Goal: Information Seeking & Learning: Learn about a topic

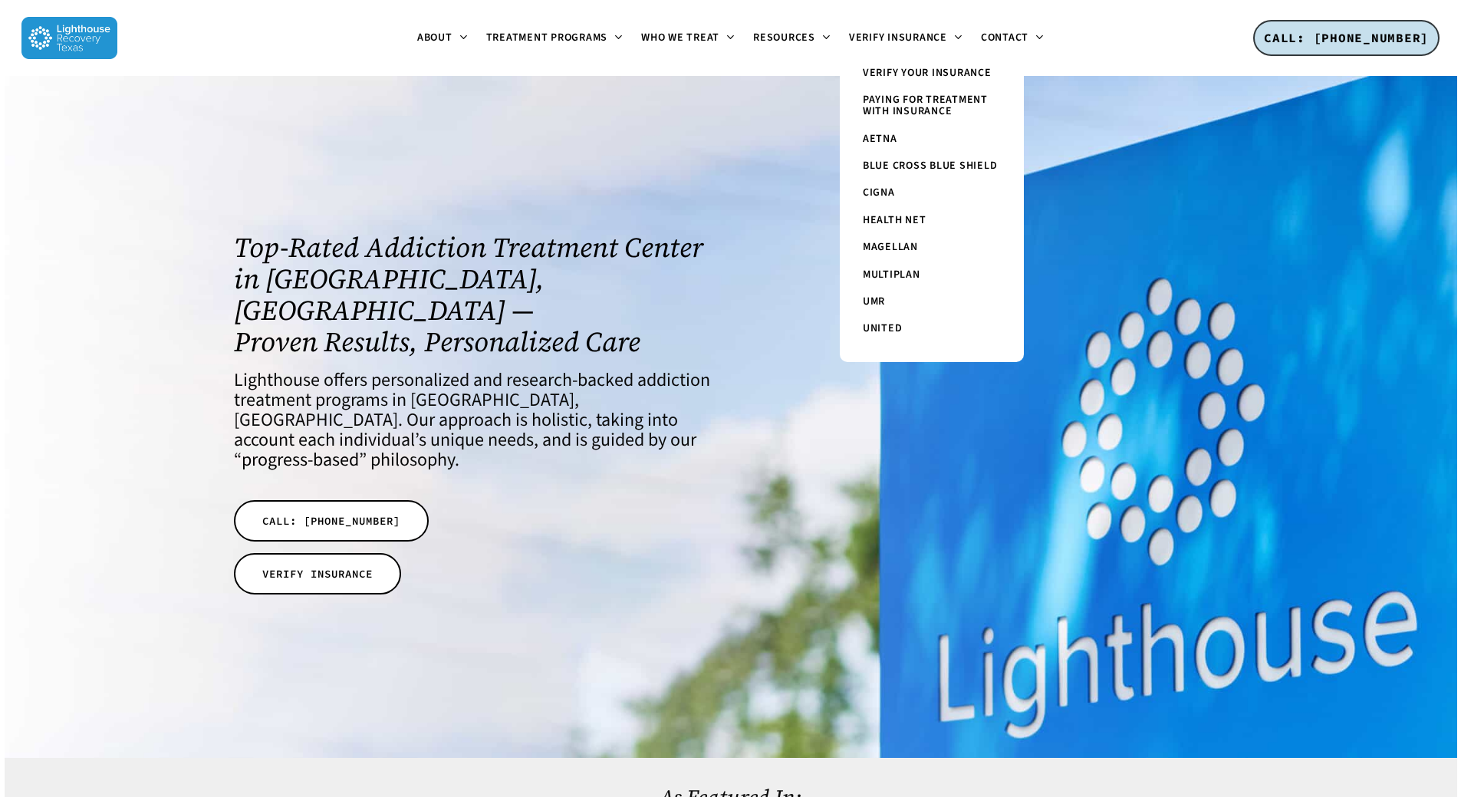
click at [958, 97] on span "Paying for Treatment with Insurance" at bounding box center [925, 105] width 125 height 27
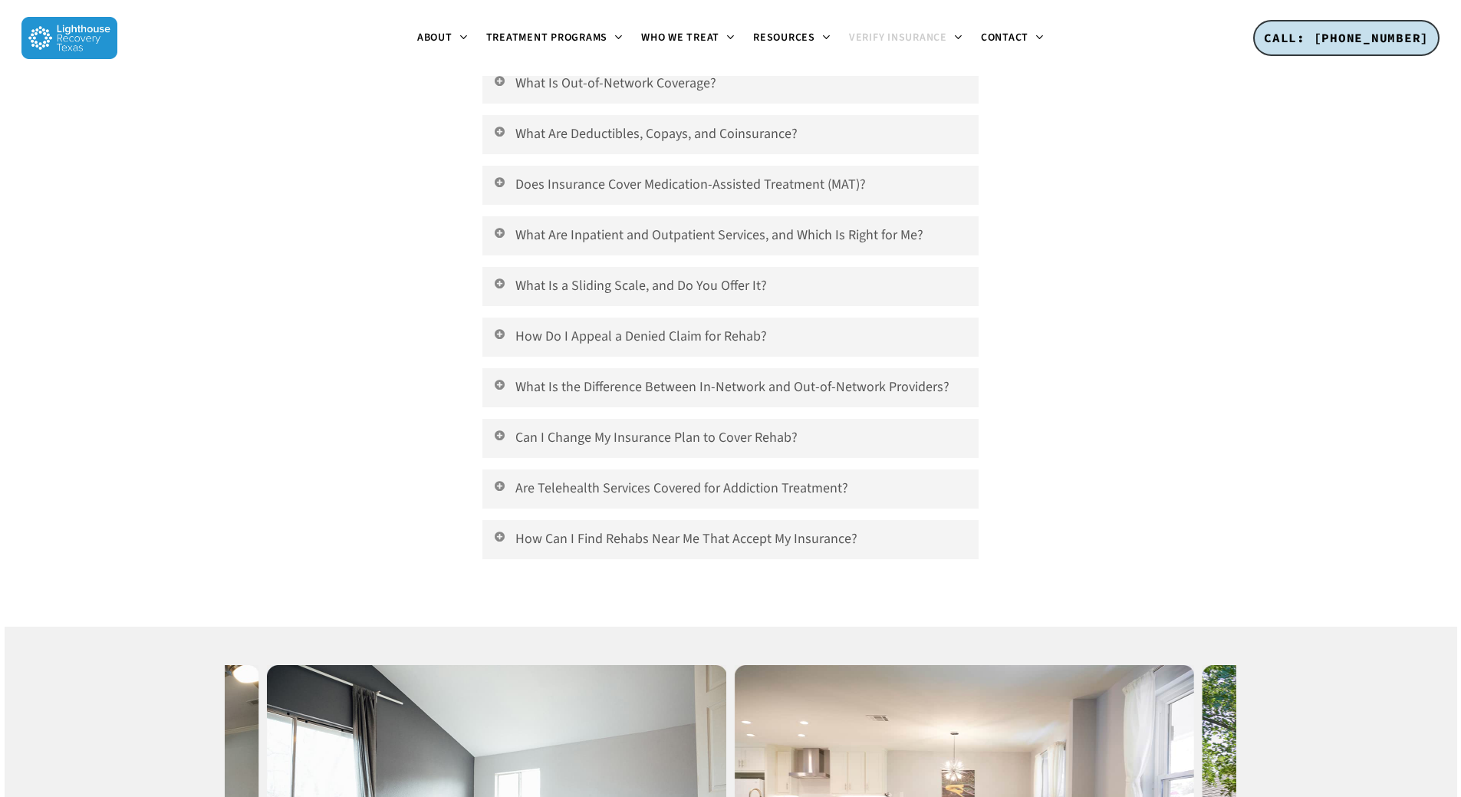
scroll to position [6059, 0]
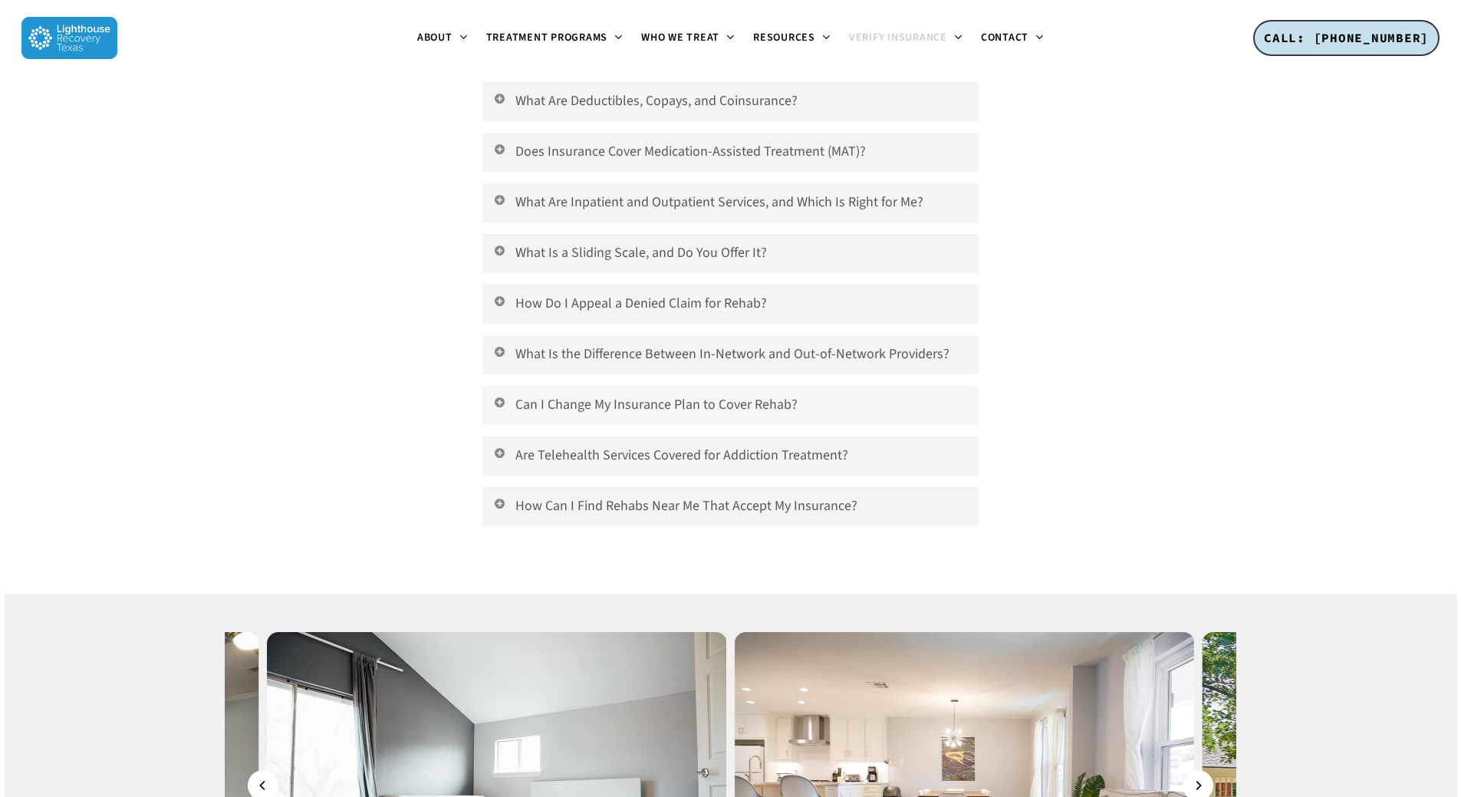
click at [831, 386] on link "Can I Change My Insurance Plan to Cover Rehab?" at bounding box center [729, 405] width 495 height 39
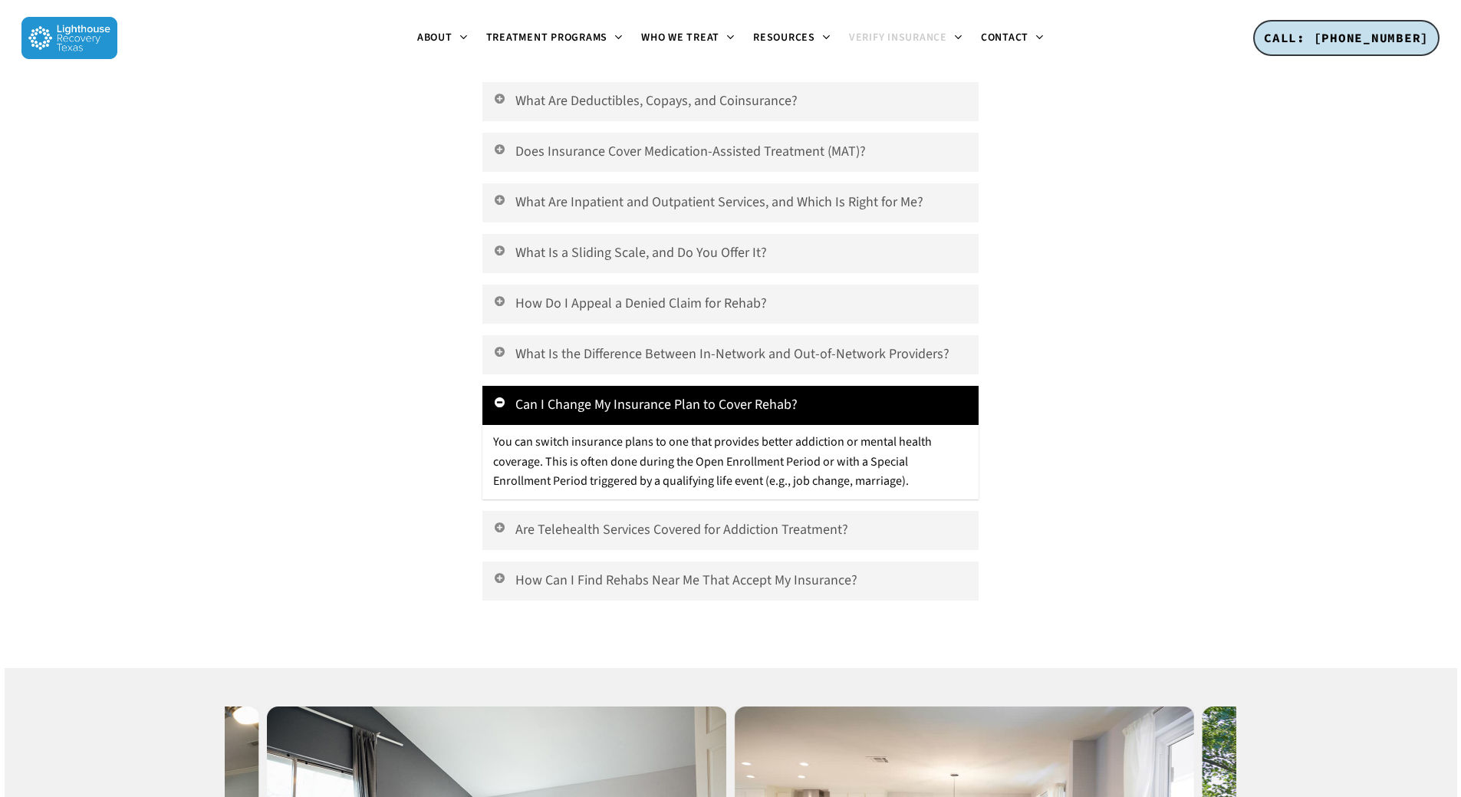
click at [836, 386] on link "Can I Change My Insurance Plan to Cover Rehab?" at bounding box center [729, 405] width 495 height 39
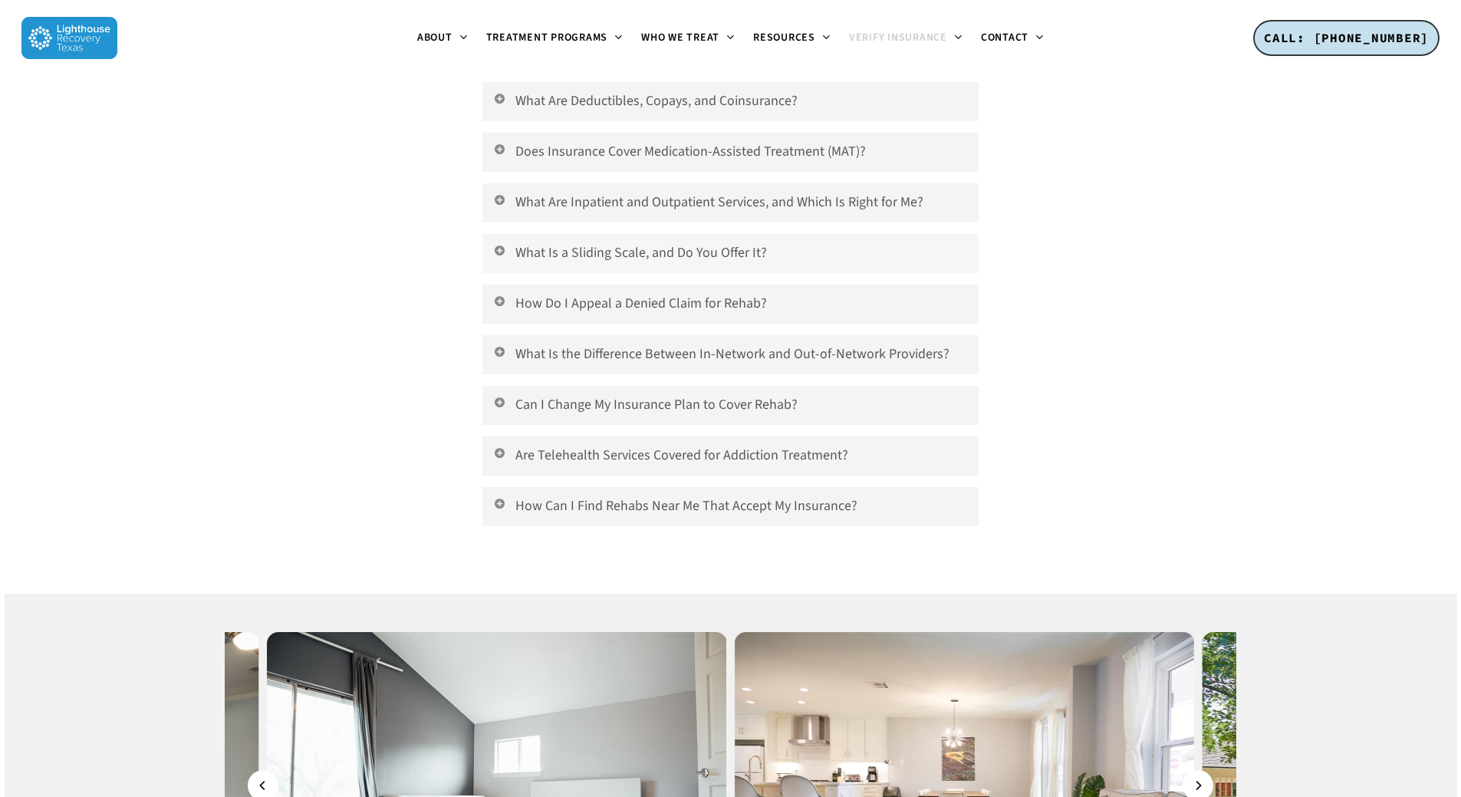
click at [628, 234] on link "What Is a Sliding Scale, and Do You Offer It?" at bounding box center [729, 253] width 495 height 39
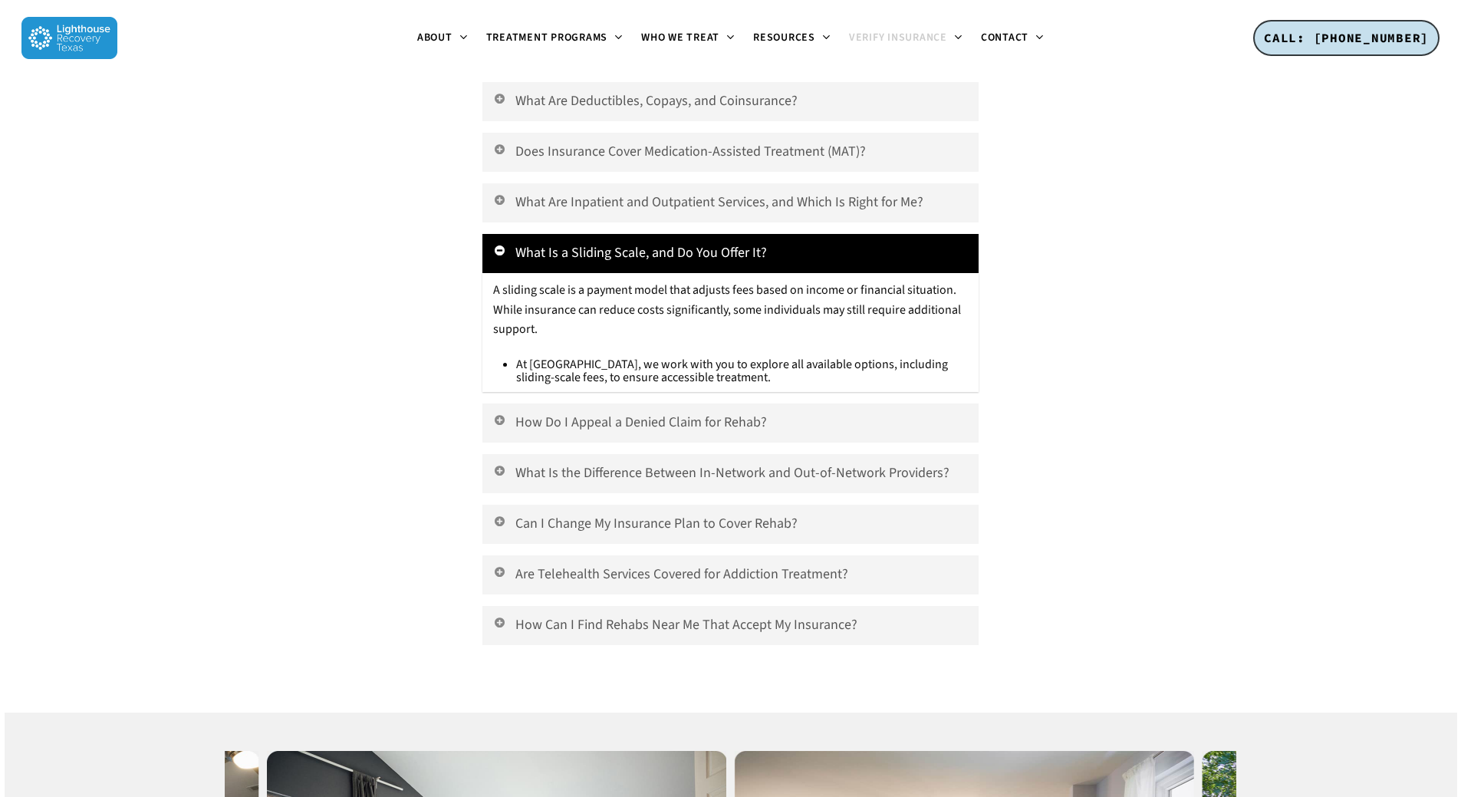
click at [634, 234] on link "What Is a Sliding Scale, and Do You Offer It?" at bounding box center [729, 253] width 495 height 39
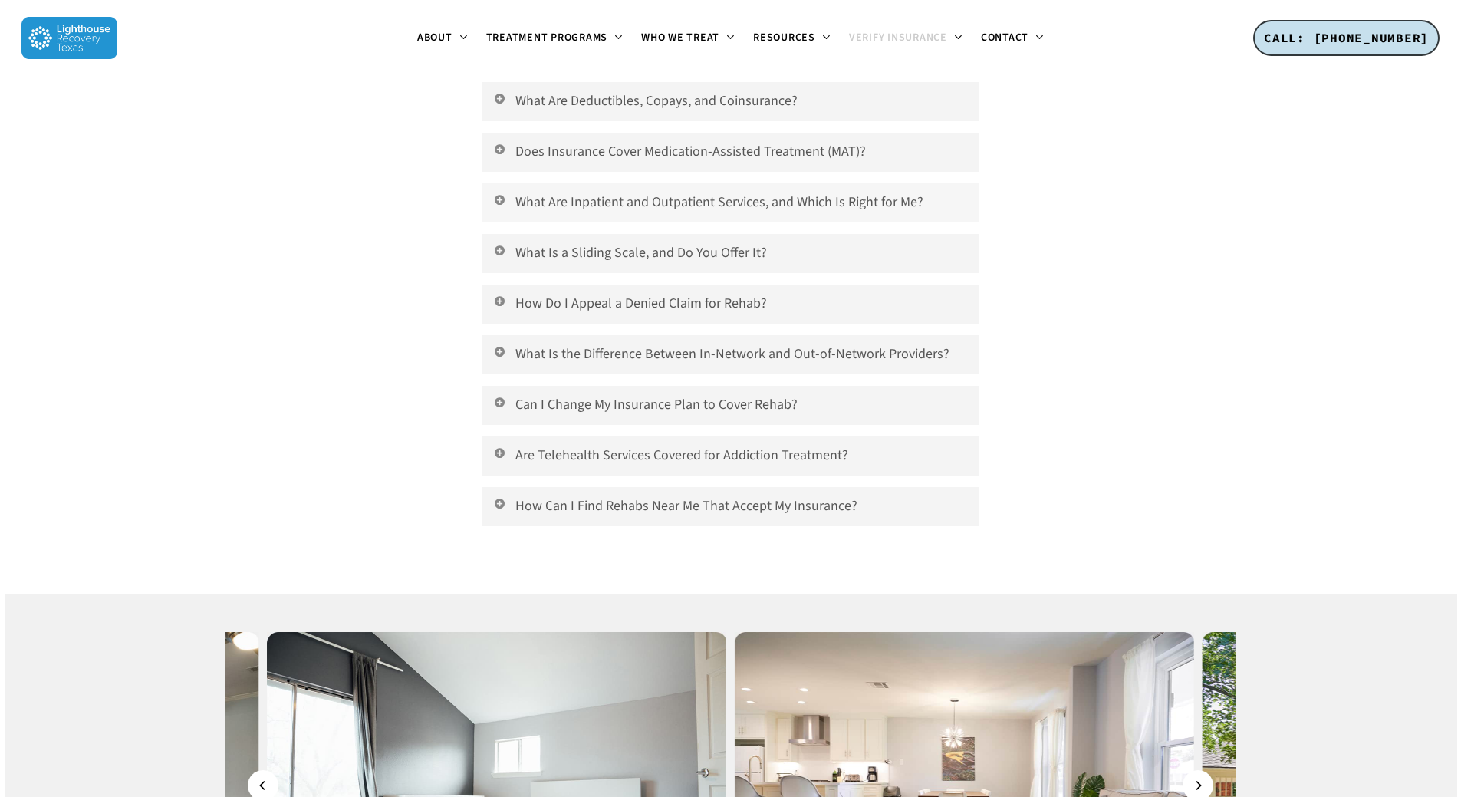
click at [625, 183] on link "What Are Inpatient and Outpatient Services, and Which Is Right for Me?" at bounding box center [729, 202] width 495 height 39
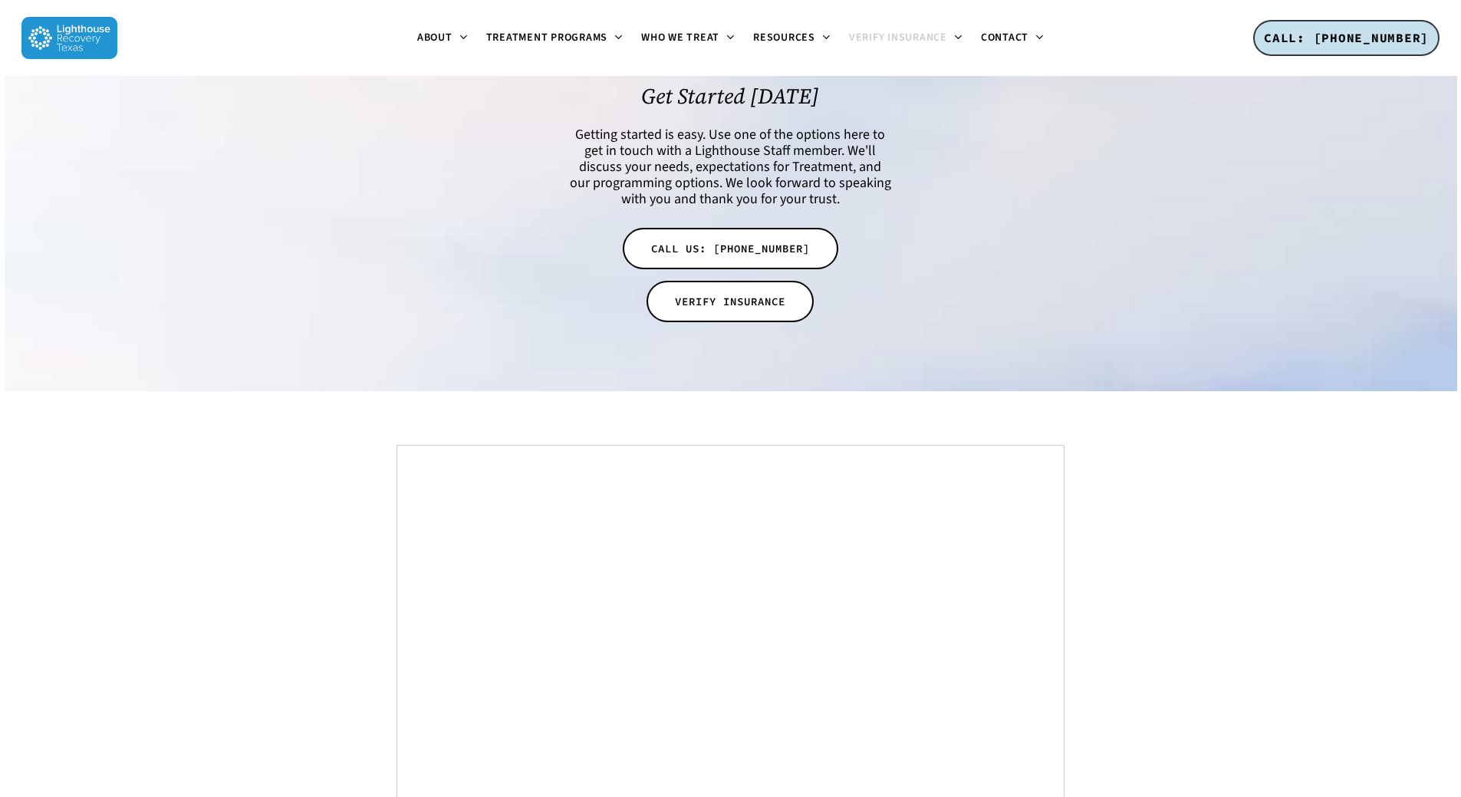
scroll to position [8130, 0]
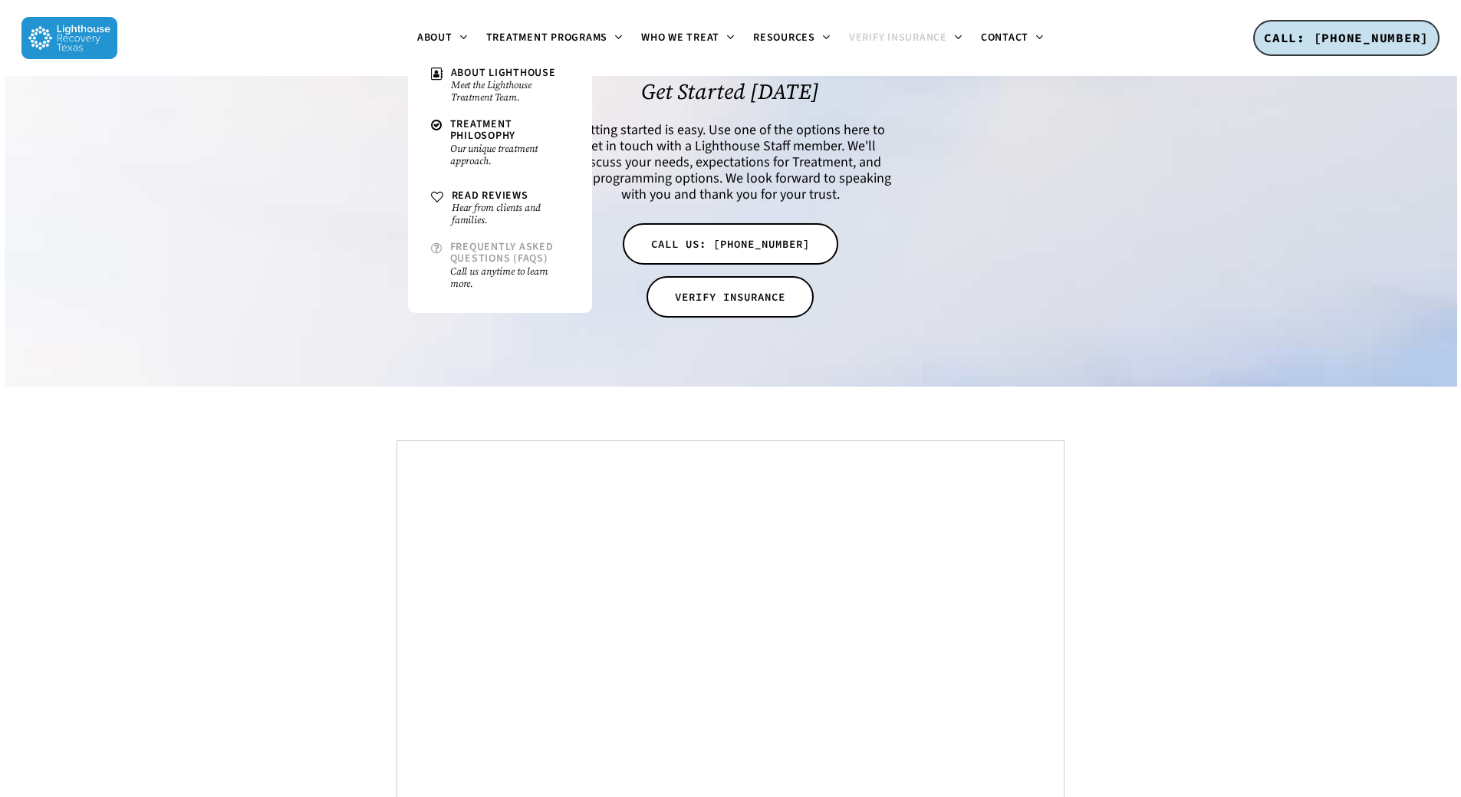
click at [537, 249] on span "Frequently Asked Questions (FAQs)" at bounding box center [502, 252] width 104 height 27
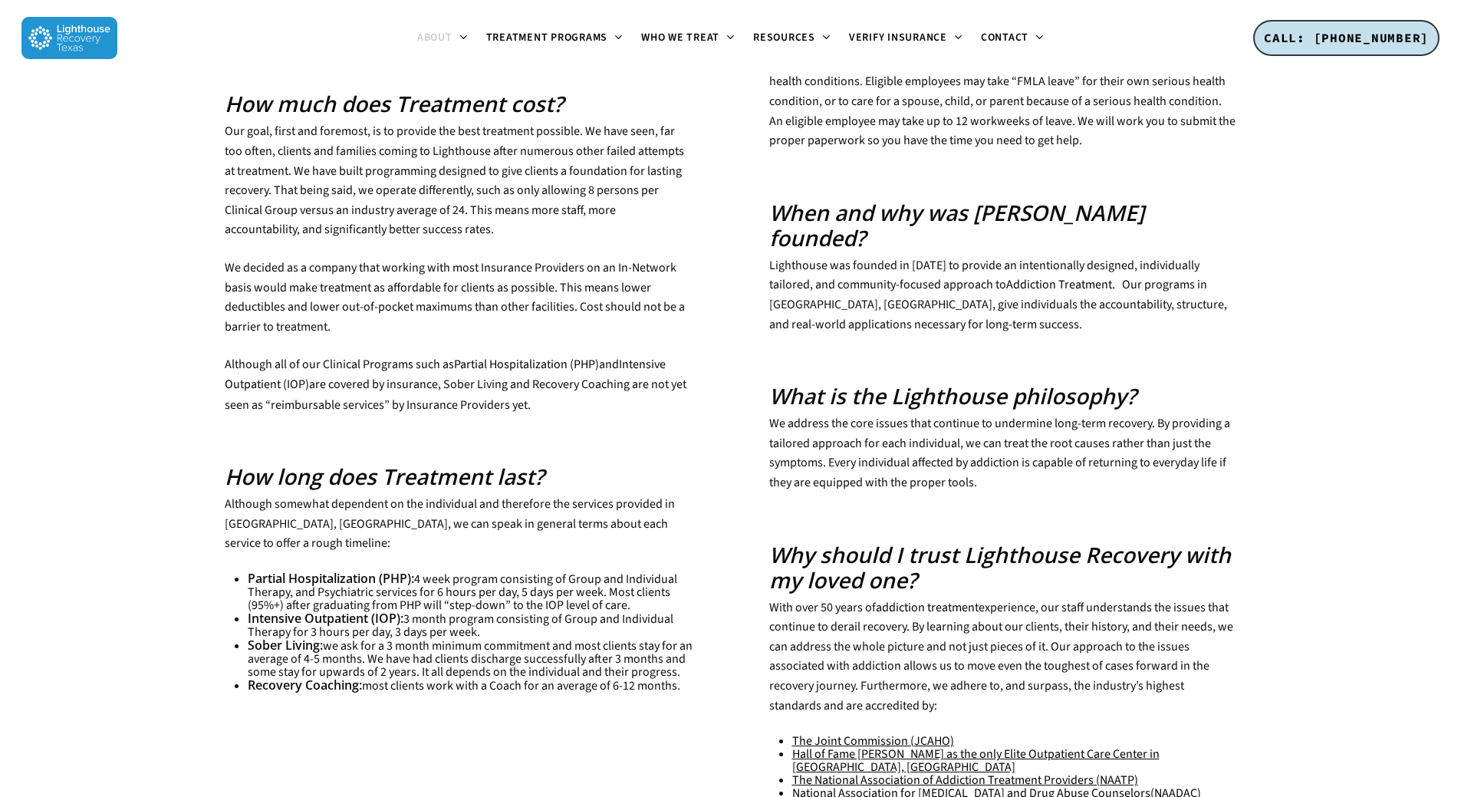
scroll to position [230, 0]
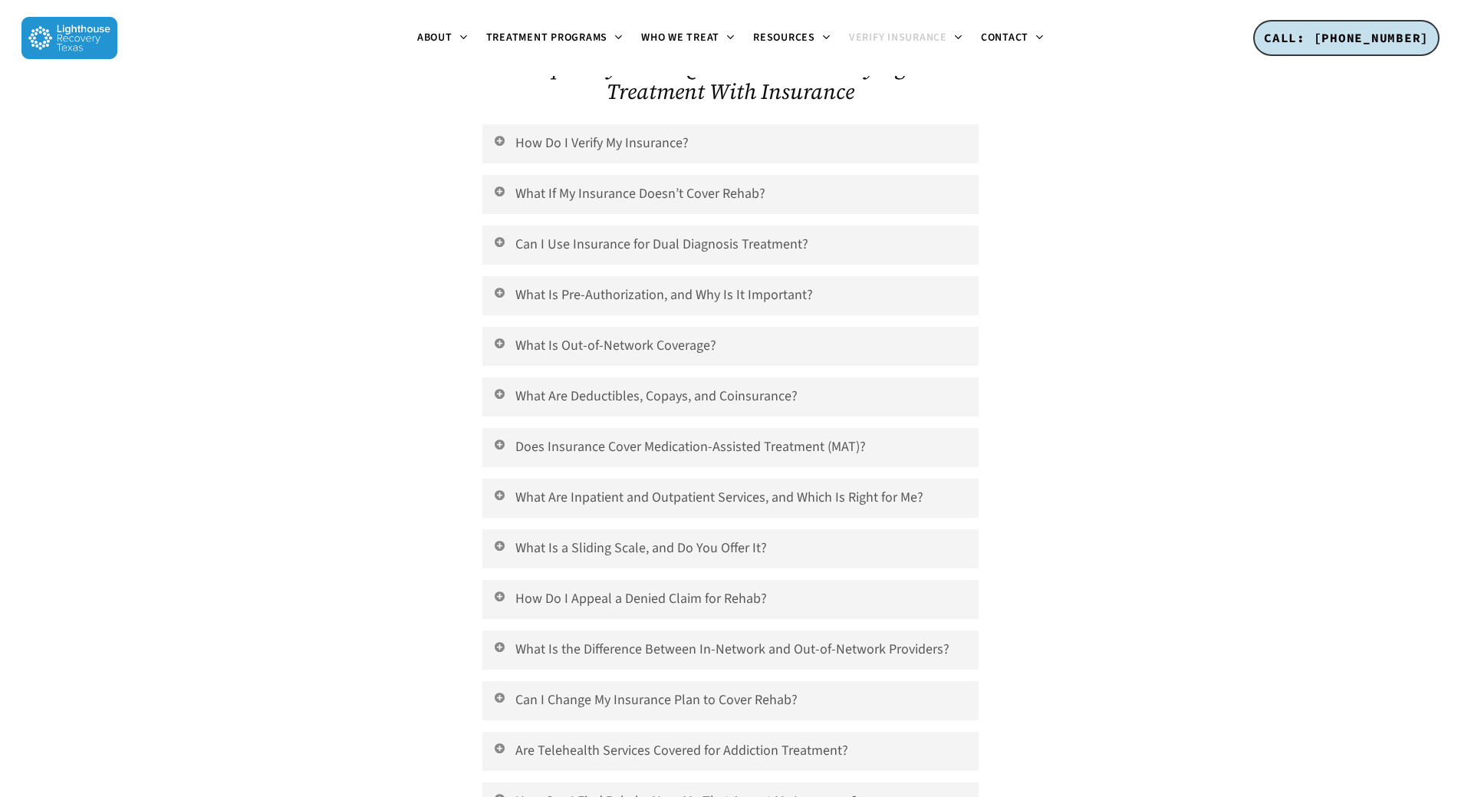
scroll to position [5834, 0]
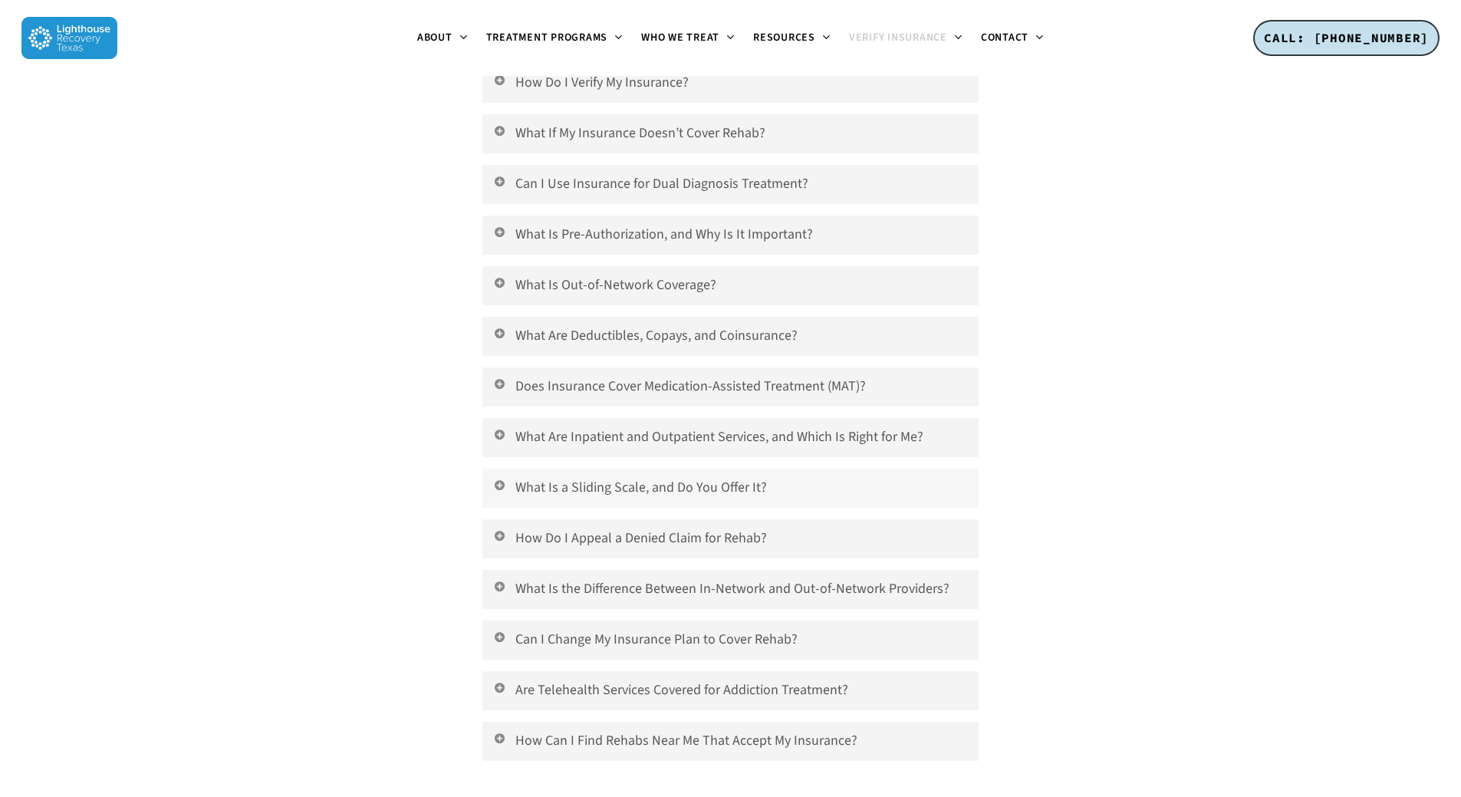
click at [567, 469] on link "What Is a Sliding Scale, and Do You Offer It?" at bounding box center [729, 488] width 495 height 39
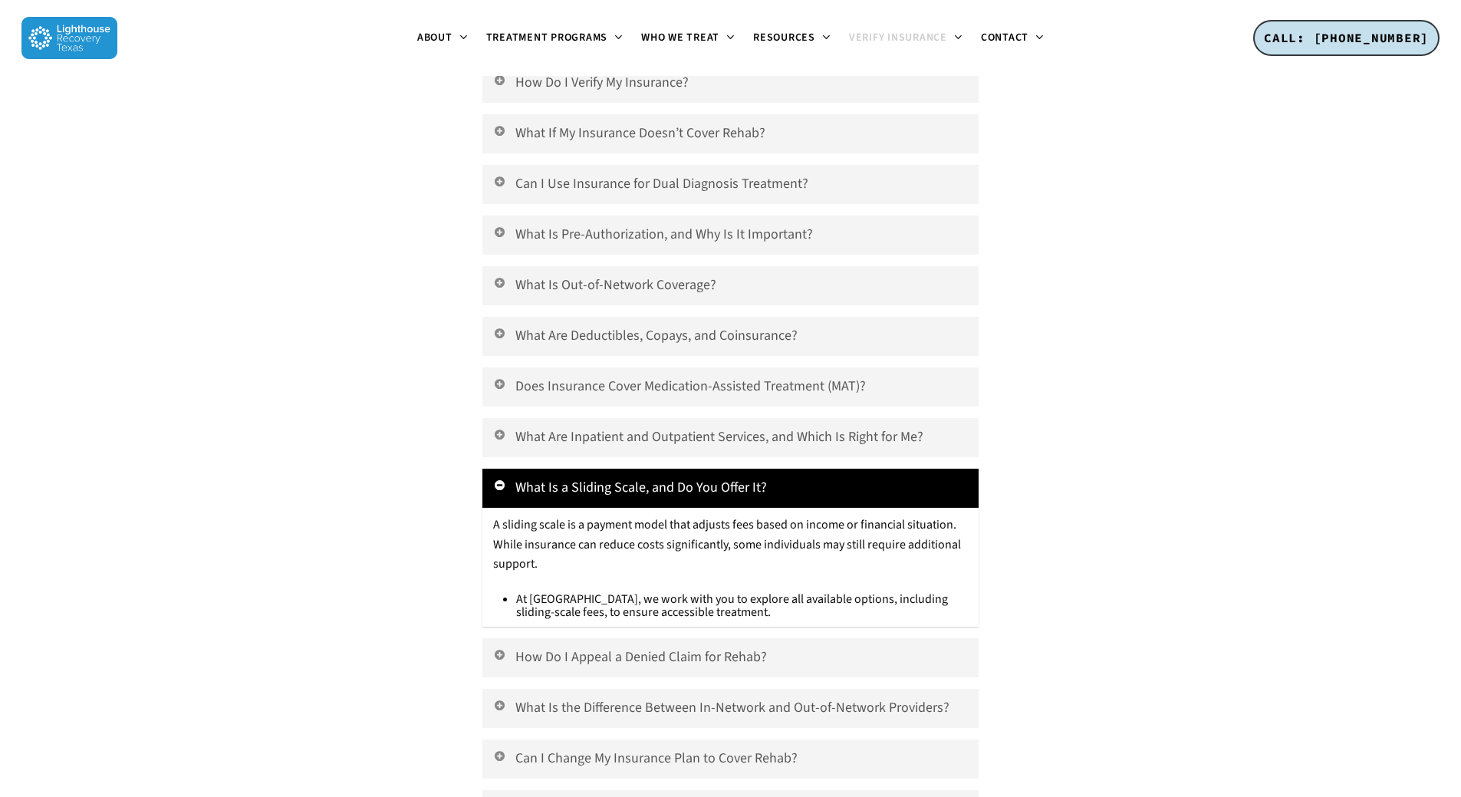
click at [431, 500] on div at bounding box center [343, 438] width 258 height 981
